Goal: Navigation & Orientation: Find specific page/section

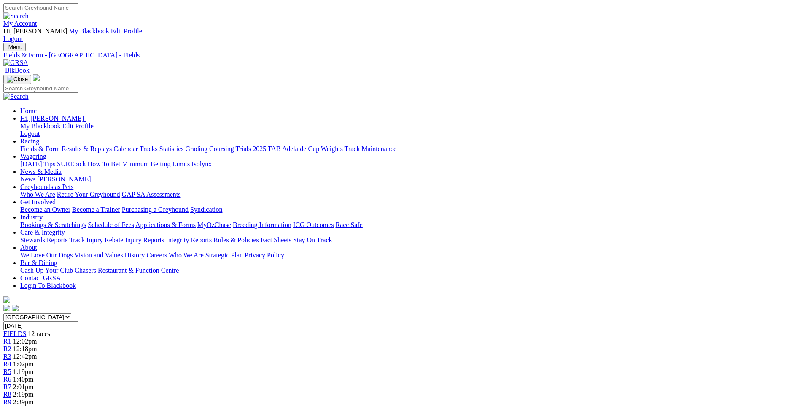
click at [11, 383] on span "R7" at bounding box center [7, 386] width 8 height 7
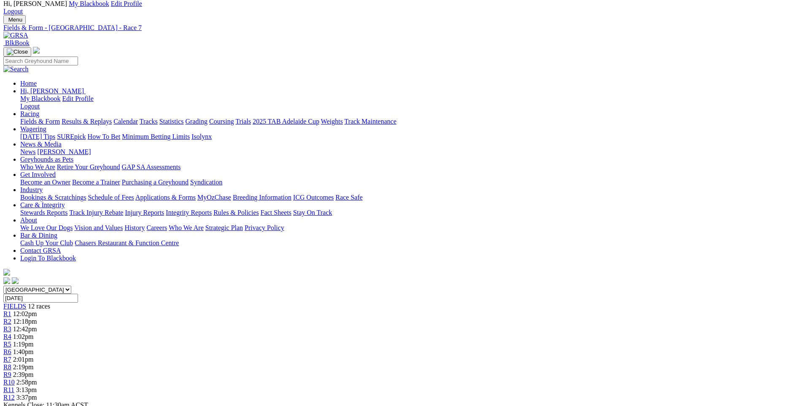
scroll to position [42, 0]
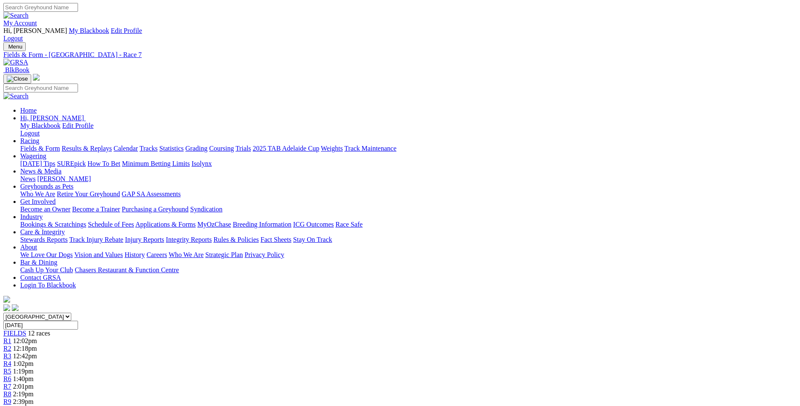
scroll to position [0, 0]
